Goal: Use online tool/utility: Utilize a website feature to perform a specific function

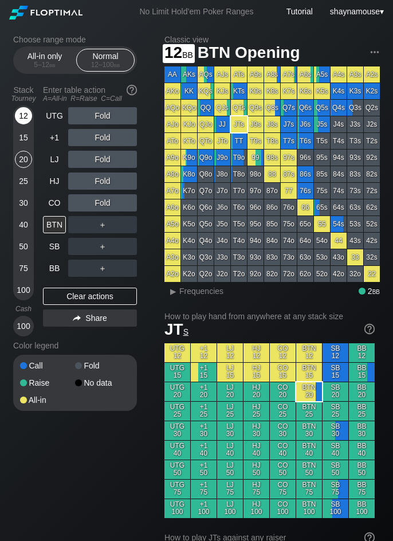
click at [22, 119] on div "12" at bounding box center [23, 115] width 17 height 17
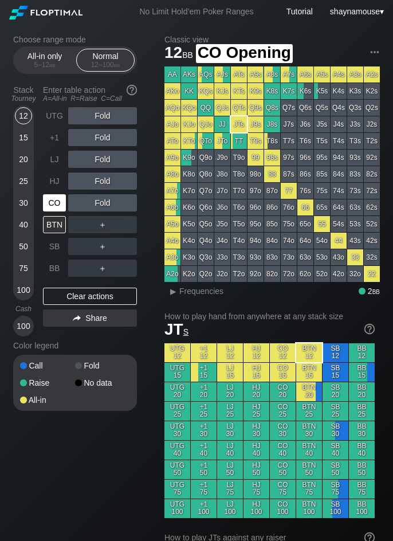
click at [53, 200] on div "CO" at bounding box center [54, 202] width 23 height 17
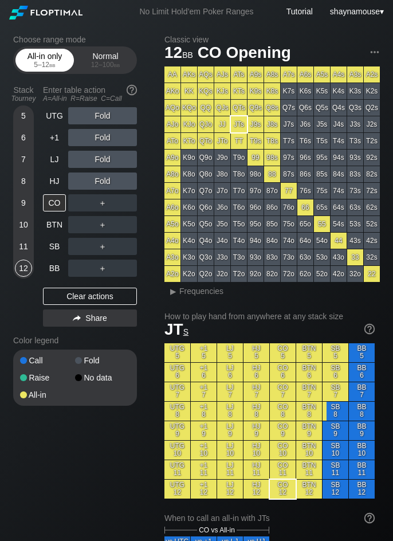
click at [40, 52] on div "All-in only 5 – 12 bb" at bounding box center [44, 60] width 53 height 22
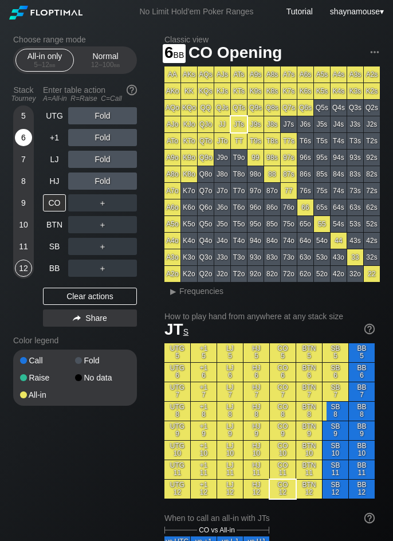
click at [23, 134] on div "6" at bounding box center [23, 137] width 17 height 17
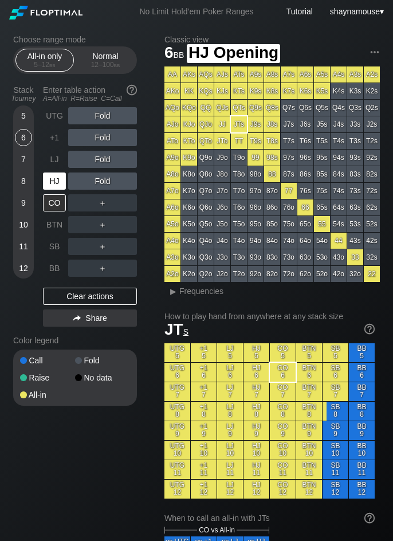
click at [53, 178] on div "HJ" at bounding box center [54, 181] width 23 height 17
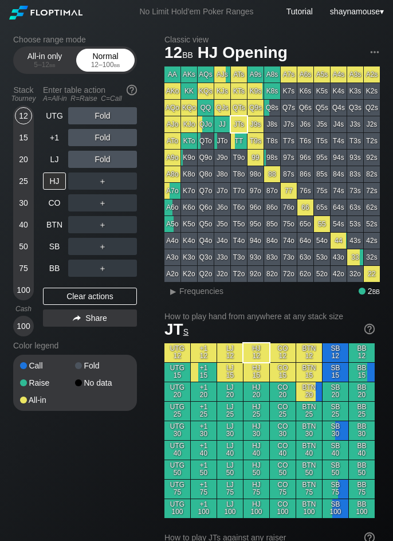
click at [103, 63] on div "12 – 100 bb" at bounding box center [105, 65] width 48 height 8
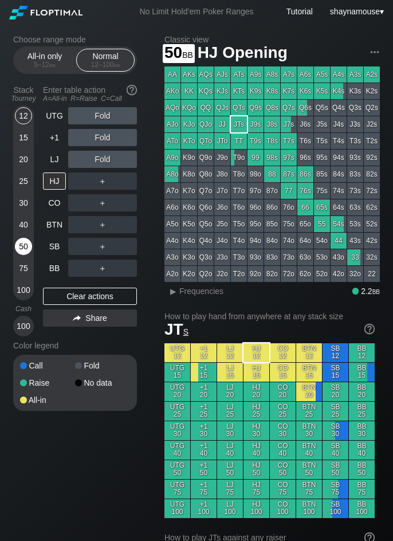
click at [20, 244] on div "50" at bounding box center [23, 246] width 17 height 17
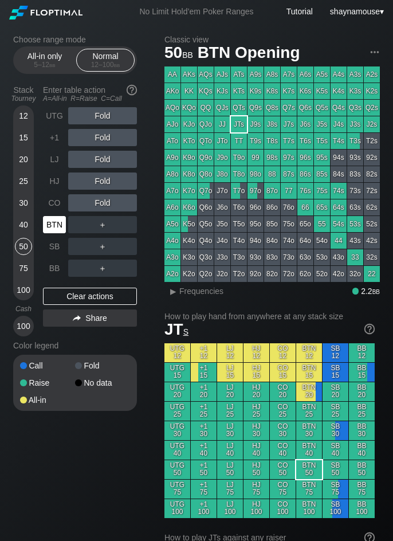
click at [50, 224] on div "BTN" at bounding box center [54, 224] width 23 height 17
click at [94, 227] on div "R ✕" at bounding box center [103, 224] width 22 height 17
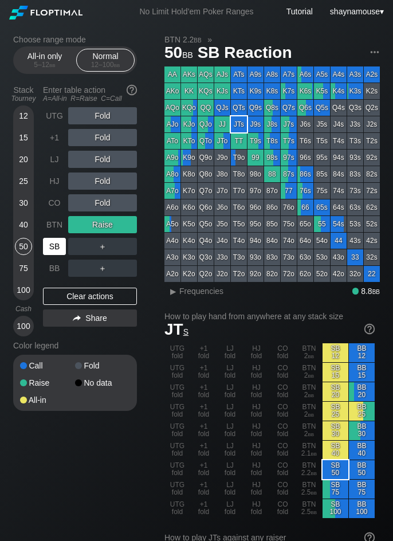
click at [53, 247] on div "SB" at bounding box center [54, 246] width 23 height 17
click at [95, 247] on div "R ✕" at bounding box center [103, 246] width 22 height 17
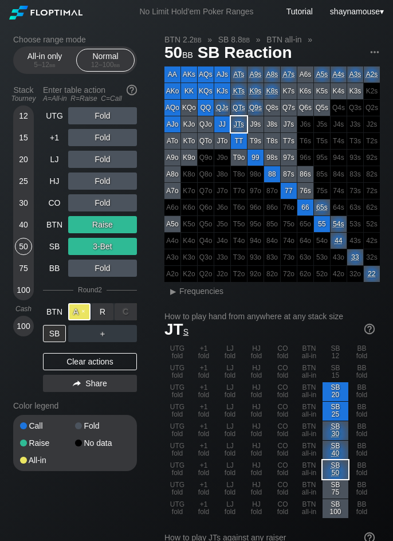
click at [77, 315] on div "A ✕" at bounding box center [79, 311] width 22 height 17
click at [96, 364] on div "Clear actions" at bounding box center [90, 361] width 94 height 17
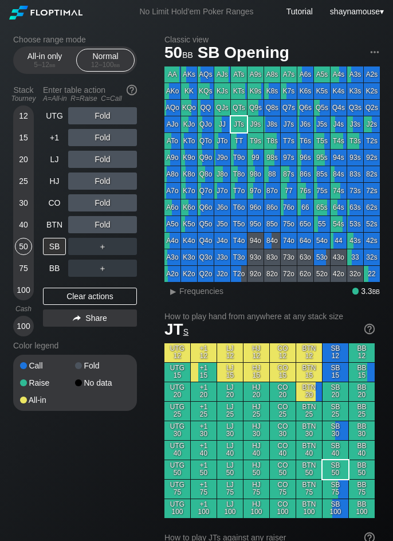
click at [96, 364] on div "Fold" at bounding box center [102, 366] width 55 height 8
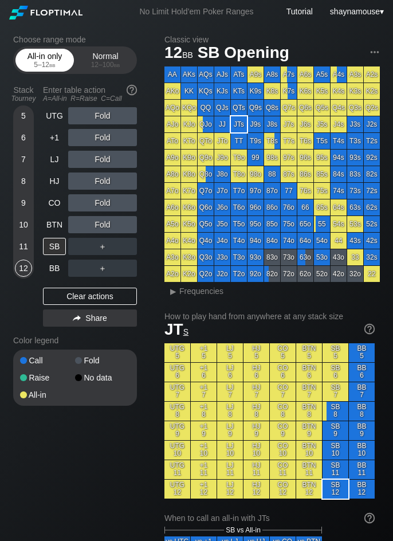
click at [45, 69] on div "All-in only 5 – 12 bb" at bounding box center [44, 60] width 59 height 23
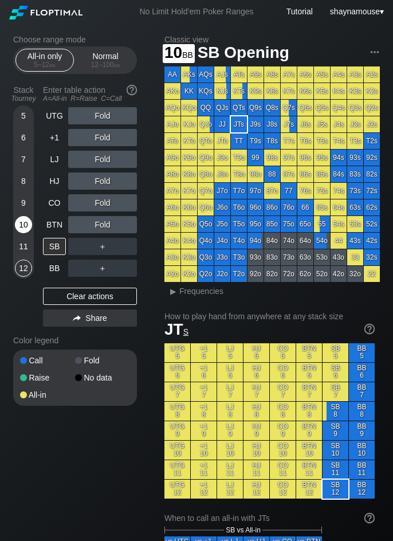
click at [21, 235] on div "10" at bounding box center [23, 227] width 17 height 22
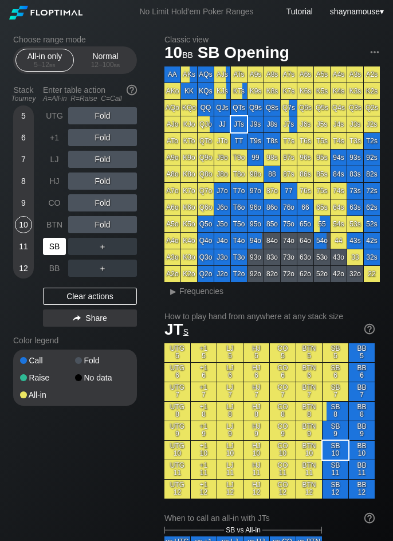
click at [56, 251] on div "SB" at bounding box center [54, 246] width 23 height 17
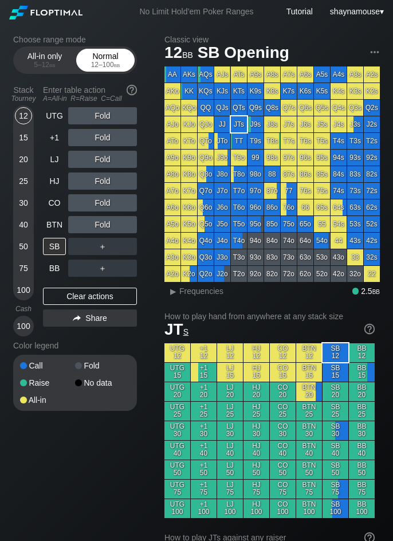
click at [102, 56] on div "Normal 12 – 100 bb" at bounding box center [105, 60] width 53 height 22
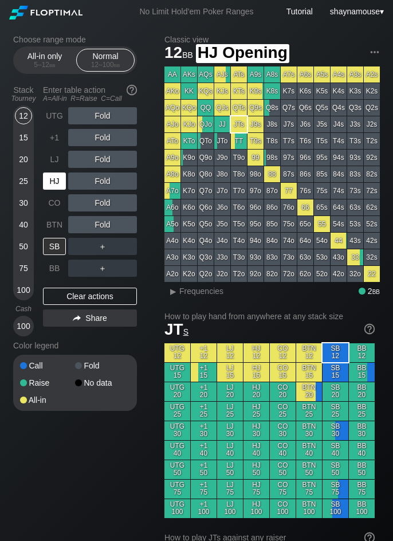
click at [48, 184] on div "HJ" at bounding box center [54, 181] width 23 height 17
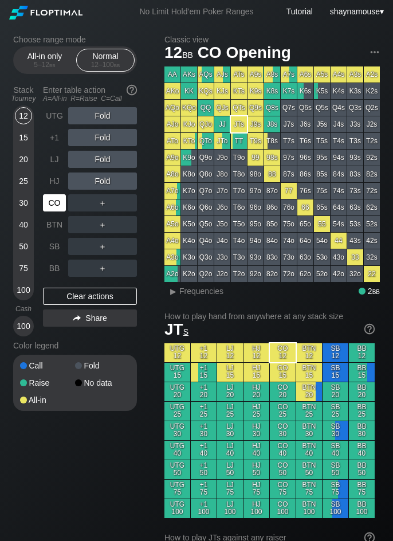
click at [46, 203] on div "CO" at bounding box center [54, 202] width 23 height 17
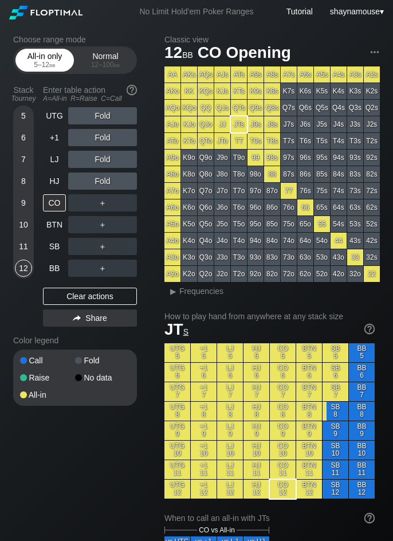
click at [67, 59] on div "All-in only 5 – 12 bb" at bounding box center [44, 60] width 53 height 22
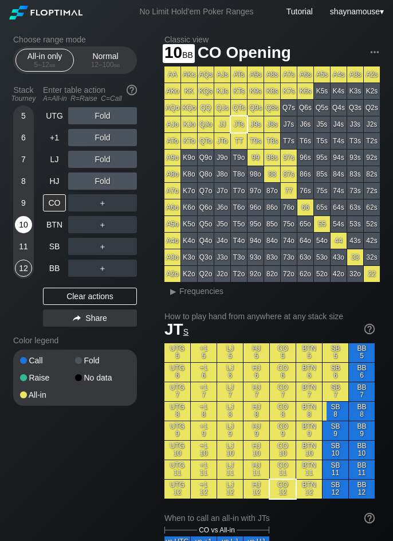
click at [27, 224] on div "10" at bounding box center [23, 224] width 17 height 17
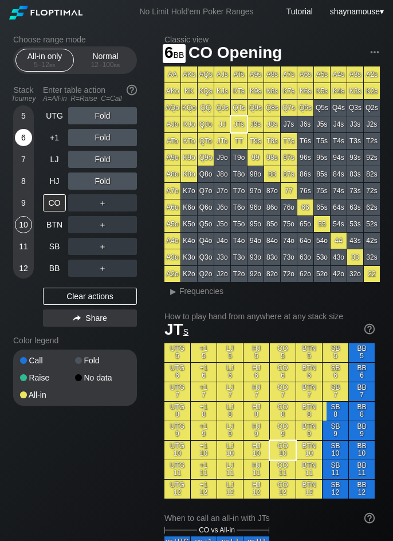
click at [24, 139] on div "6" at bounding box center [23, 137] width 17 height 17
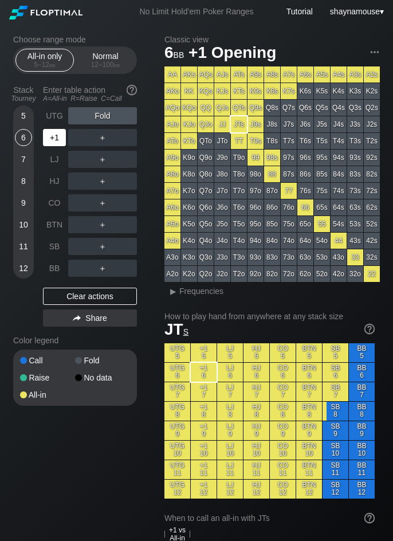
click at [52, 127] on div "+1" at bounding box center [55, 138] width 25 height 22
